Goal: Task Accomplishment & Management: Manage account settings

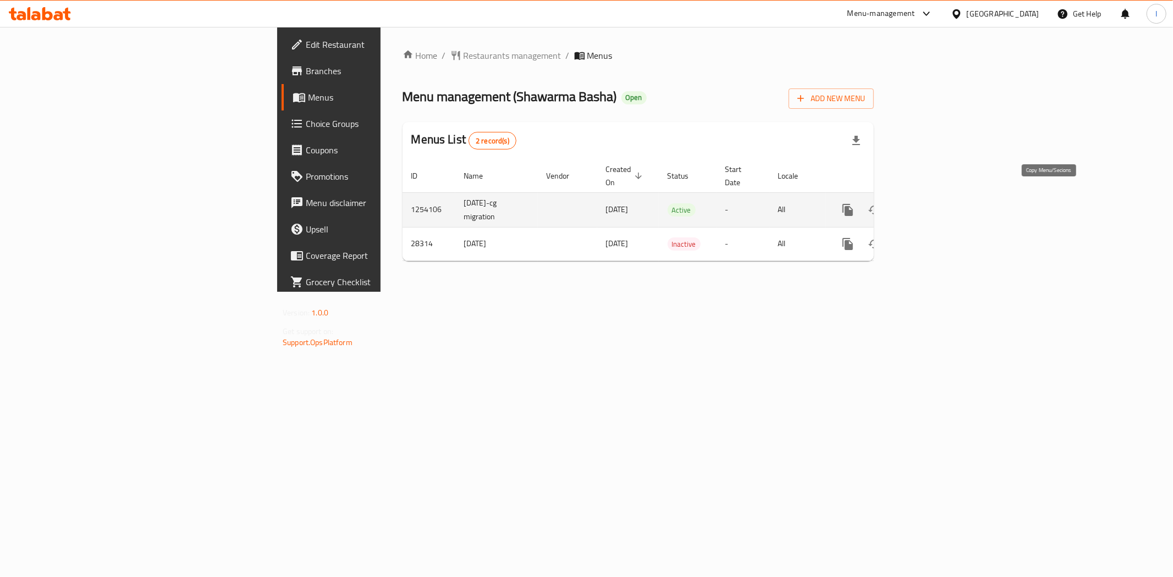
click at [853, 204] on icon "more" at bounding box center [847, 210] width 10 height 12
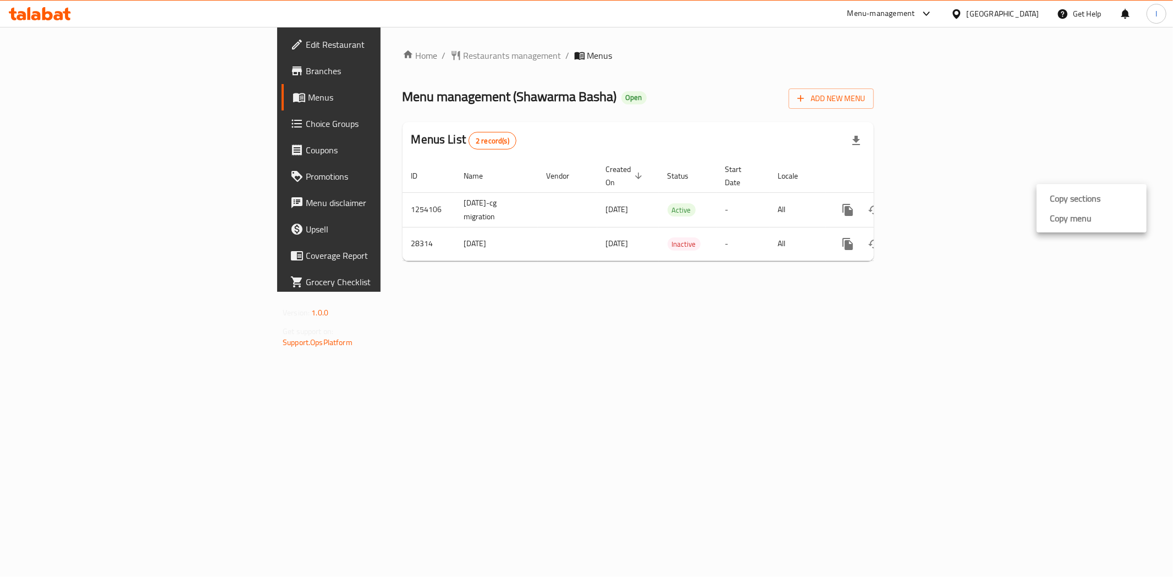
click at [937, 199] on div at bounding box center [586, 288] width 1173 height 577
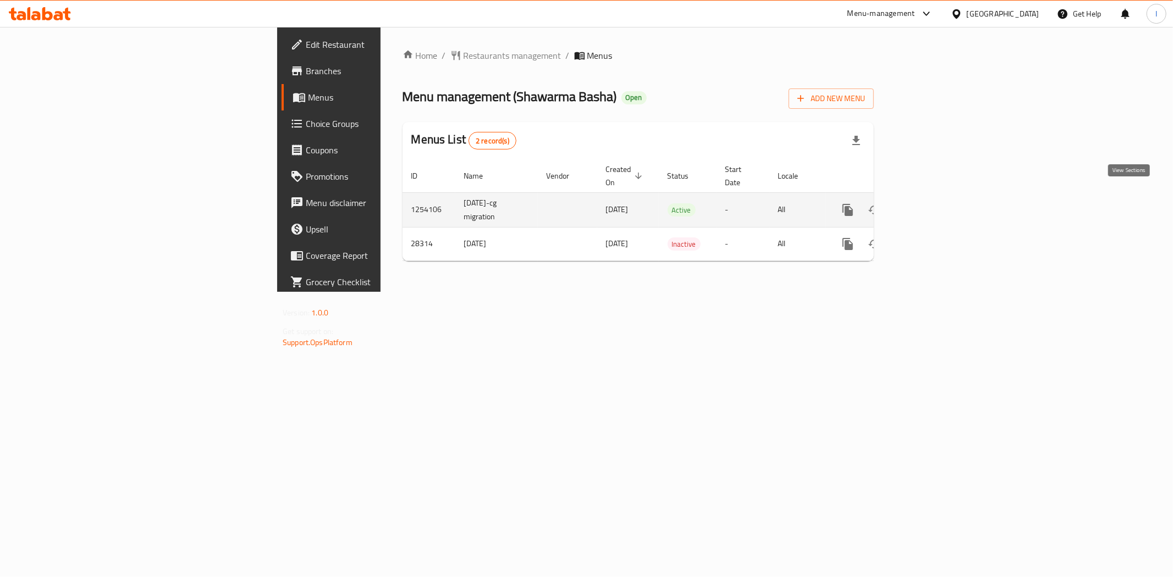
click at [934, 203] on icon "enhanced table" at bounding box center [926, 209] width 13 height 13
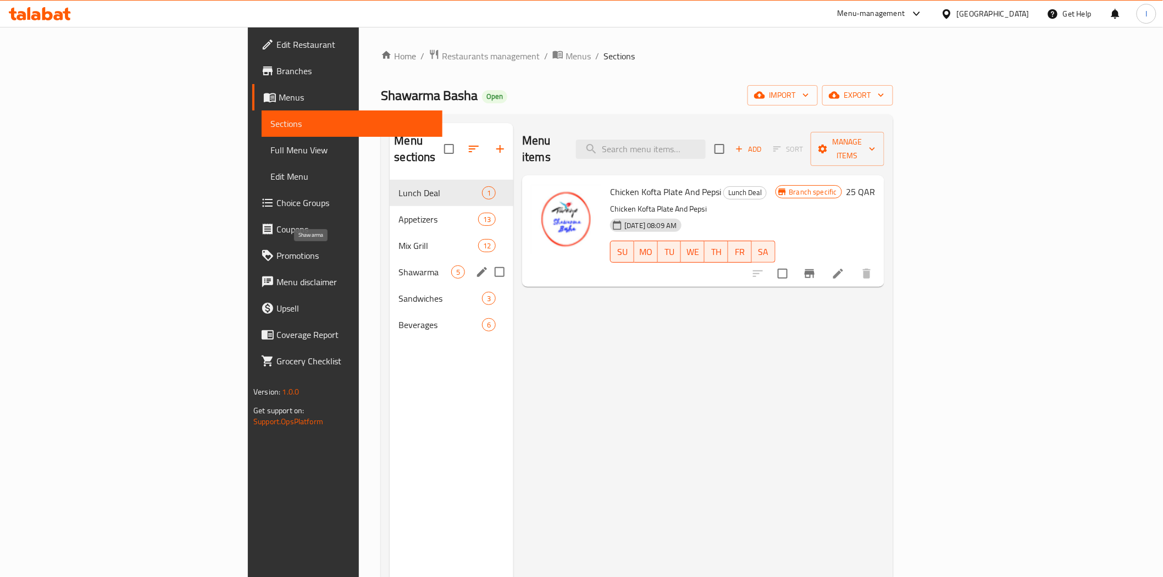
click at [399, 266] on span "Shawarma" at bounding box center [425, 272] width 53 height 13
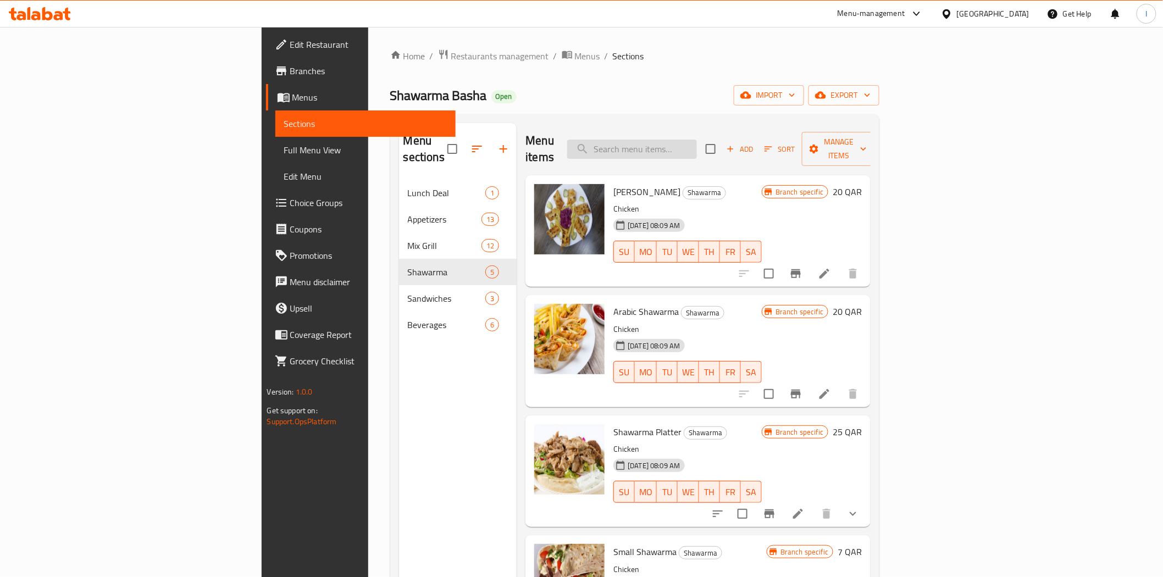
click at [697, 141] on input "search" at bounding box center [632, 149] width 130 height 19
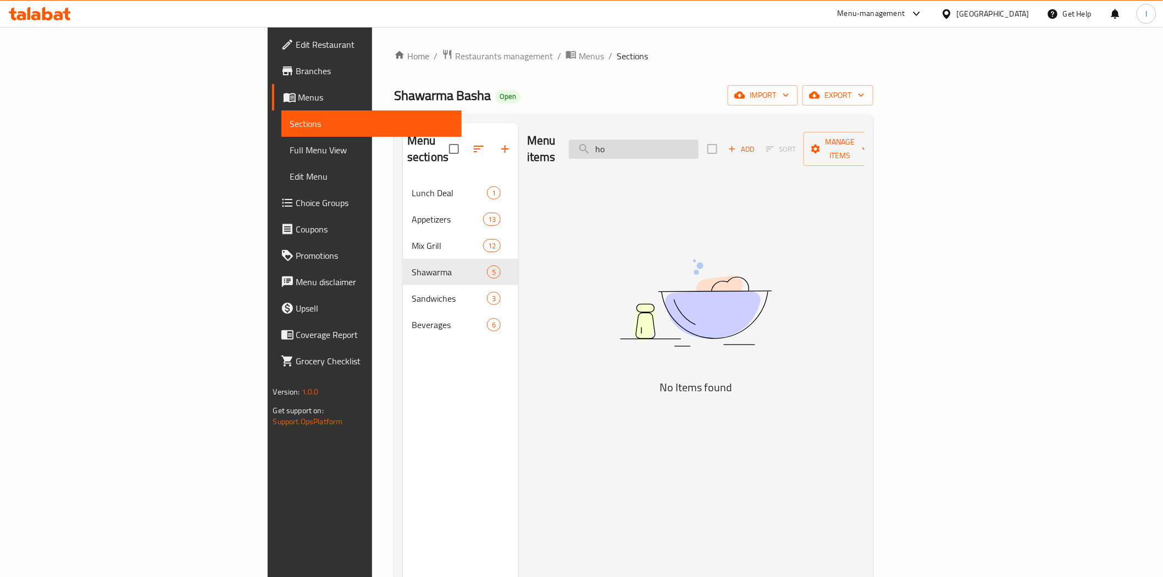
type input "h"
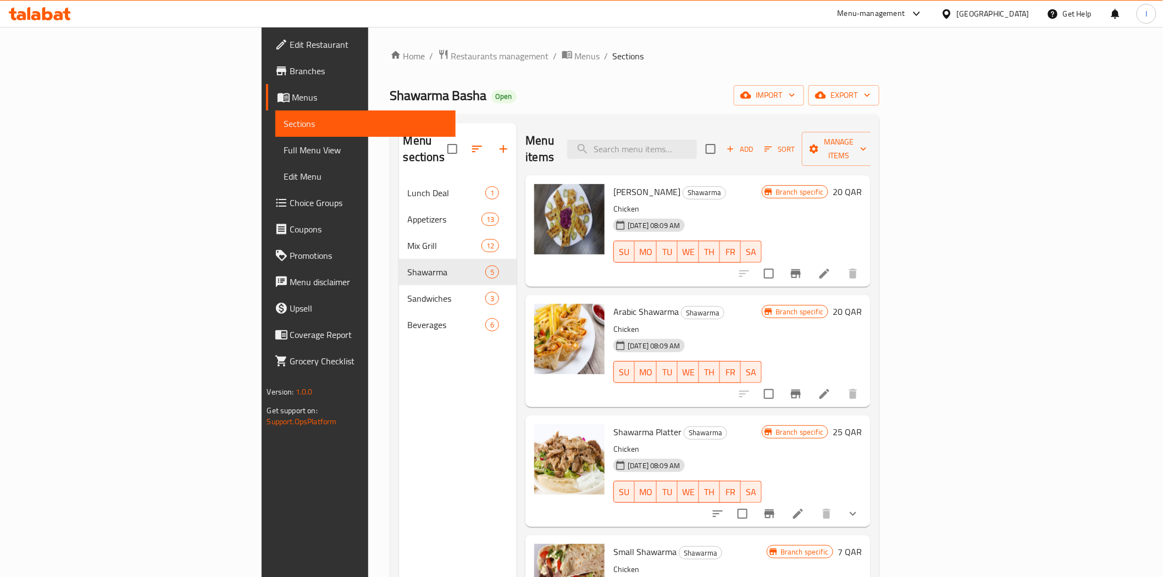
click at [390, 96] on span "Shawarma Basha" at bounding box center [438, 95] width 97 height 25
click at [640, 61] on ol "Home / Restaurants management / Menus / Sections" at bounding box center [635, 56] width 490 height 14
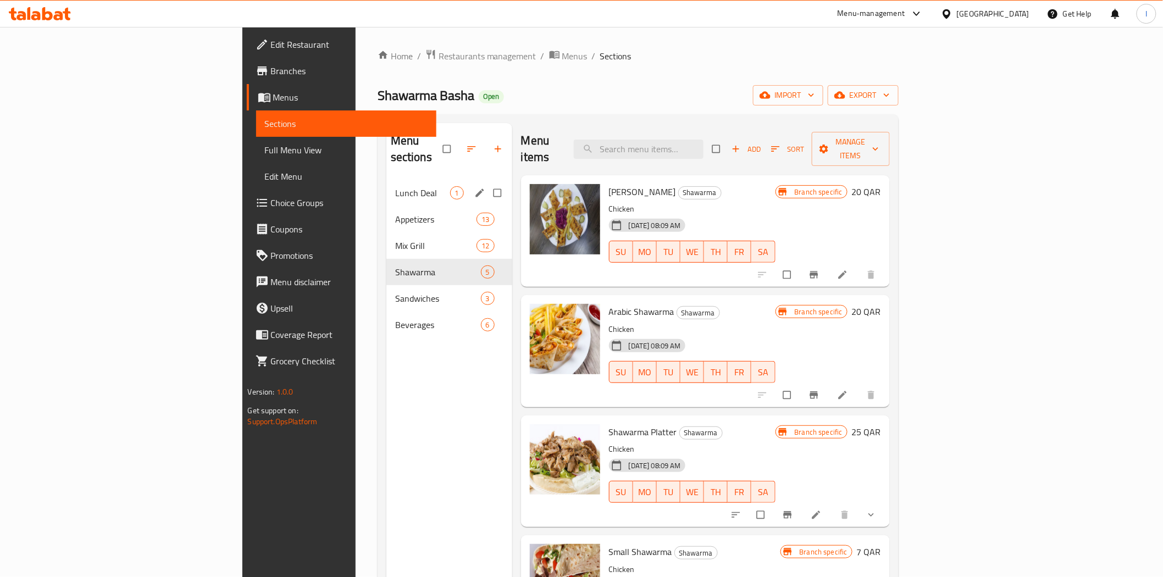
click at [395, 186] on span "Lunch Deal" at bounding box center [422, 192] width 55 height 13
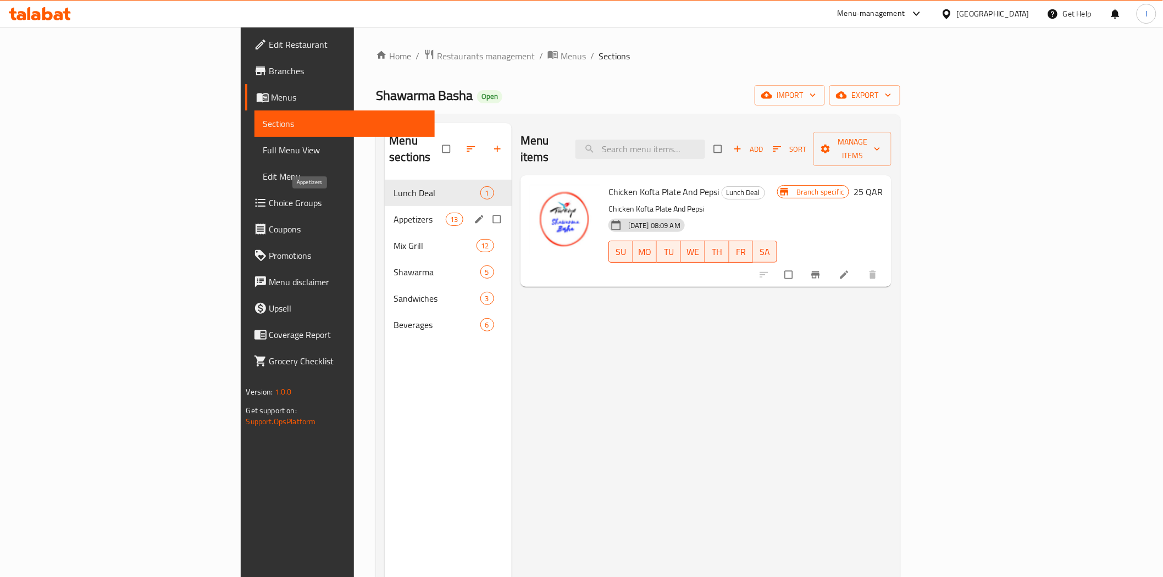
click at [394, 213] on span "Appetizers" at bounding box center [420, 219] width 52 height 13
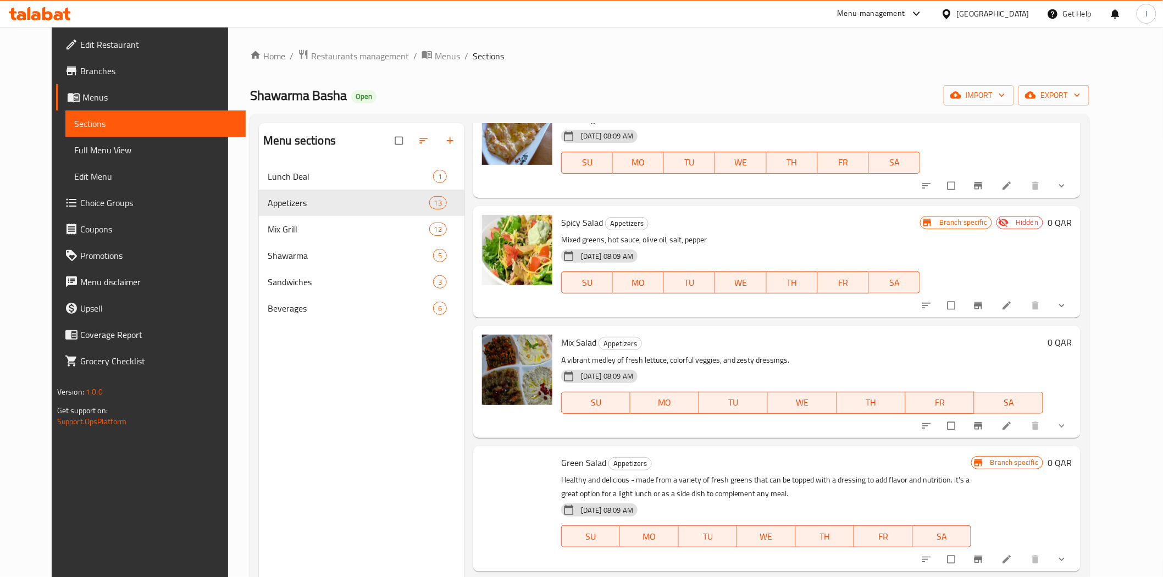
scroll to position [733, 0]
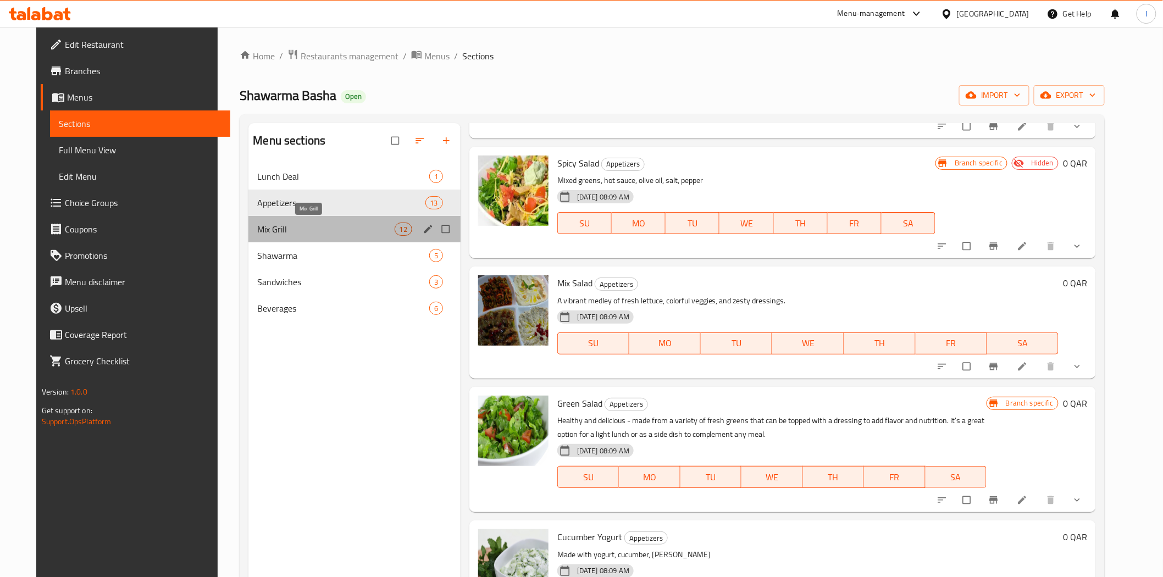
click at [296, 227] on span "Mix Grill" at bounding box center [325, 229] width 137 height 13
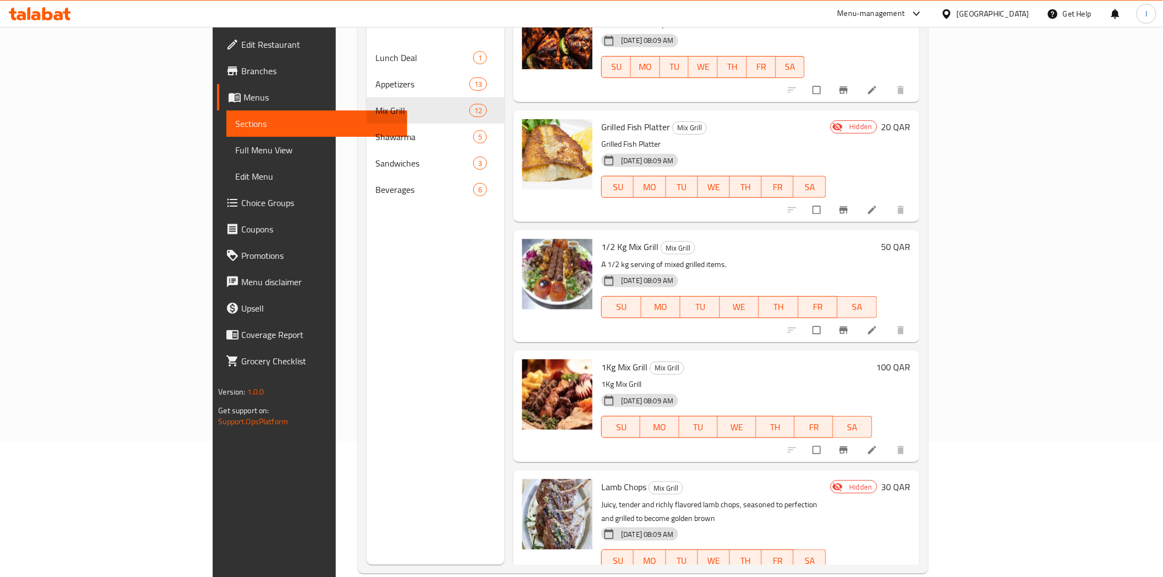
scroll to position [154, 0]
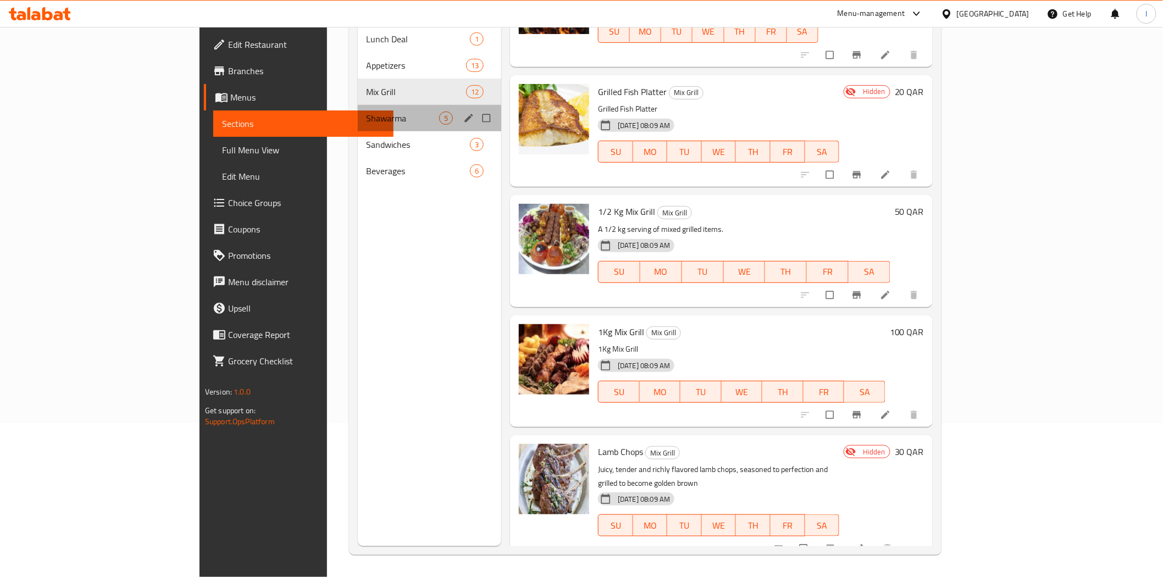
click at [358, 108] on div "Shawarma 5" at bounding box center [430, 118] width 144 height 26
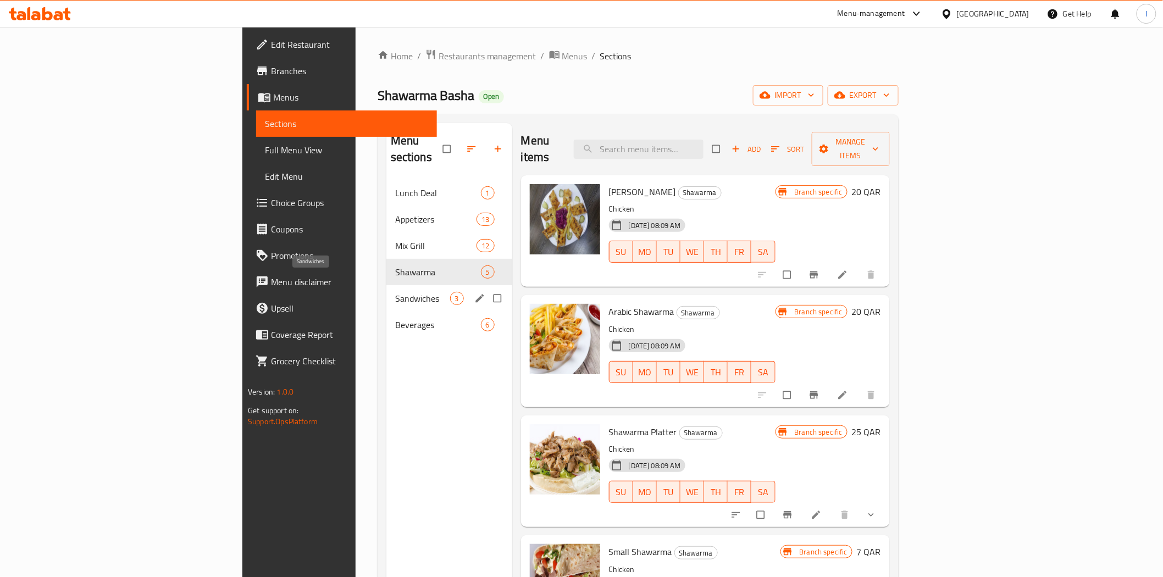
click at [395, 292] on span "Sandwiches" at bounding box center [422, 298] width 55 height 13
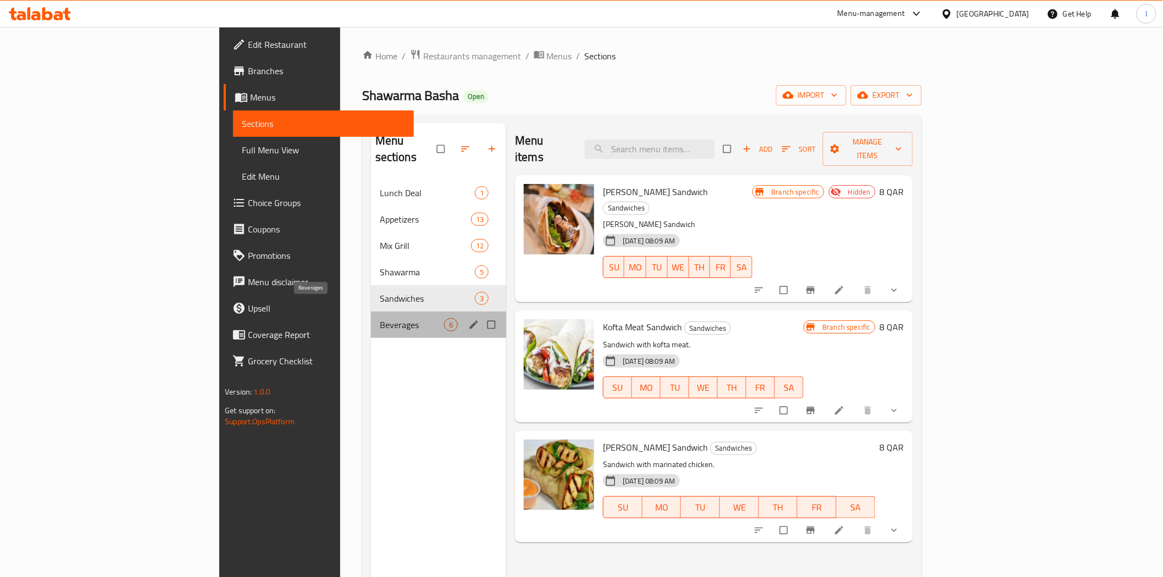
click at [380, 318] on span "Beverages" at bounding box center [412, 324] width 64 height 13
